Goal: Task Accomplishment & Management: Manage account settings

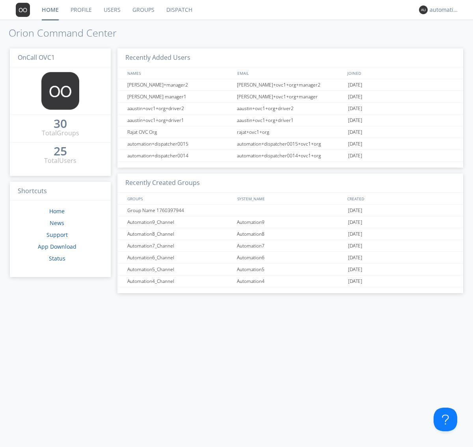
click at [143, 10] on link "Groups" at bounding box center [143, 10] width 34 height 20
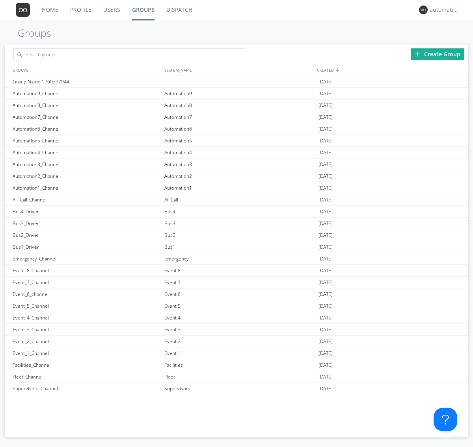
click at [437, 54] on div "Create Group" at bounding box center [437, 54] width 54 height 12
click at [143, 10] on link "Groups" at bounding box center [143, 10] width 34 height 20
type input "Group Name 1760398104"
click at [86, 82] on div "Group Name 1760398104" at bounding box center [87, 81] width 152 height 11
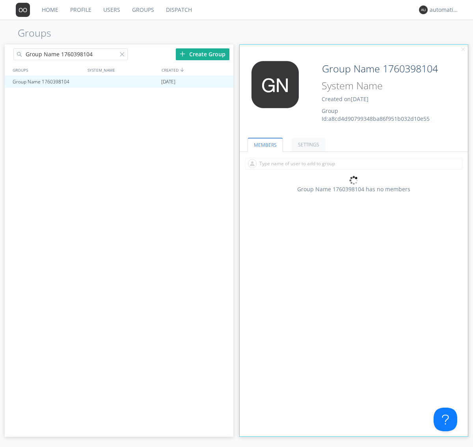
click at [353, 94] on div "Group Name 1760398104 Created on [DATE] Group Id: a8cd4d90799348ba86f951b032d10…" at bounding box center [372, 92] width 114 height 62
click at [382, 86] on input at bounding box center [382, 86] width 127 height 16
type input "System Name 1760398104"
click at [264, 145] on link "MEMBERS" at bounding box center [264, 145] width 35 height 14
type input "System Name 1760398104"
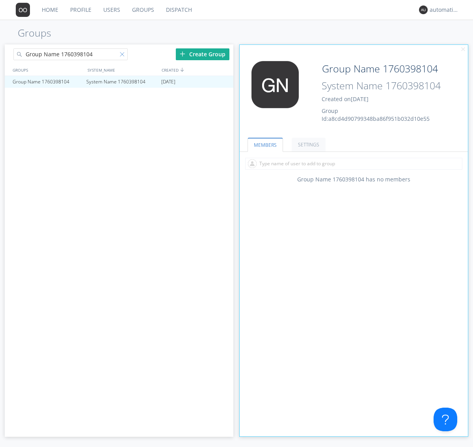
click at [123, 56] on div at bounding box center [124, 56] width 8 height 8
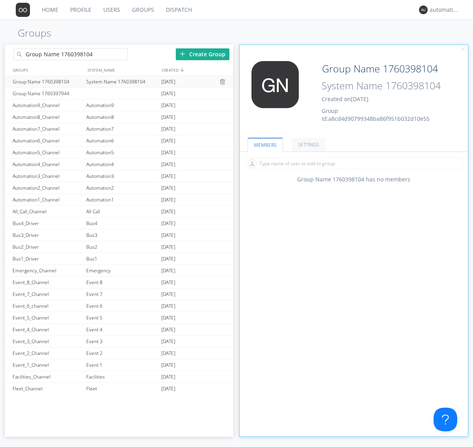
type input "Group Name 1760398104"
click at [47, 82] on div "Group Name 1760398104" at bounding box center [48, 81] width 74 height 11
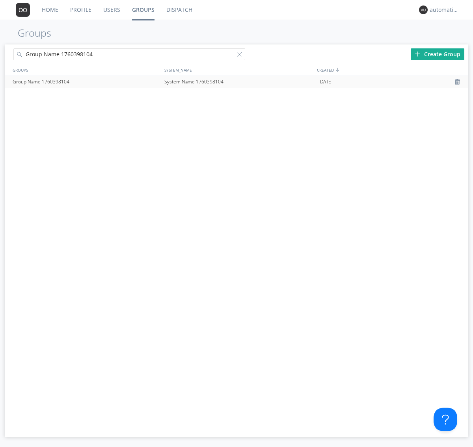
click at [458, 82] on div at bounding box center [458, 82] width 8 height 6
